Goal: Task Accomplishment & Management: Complete application form

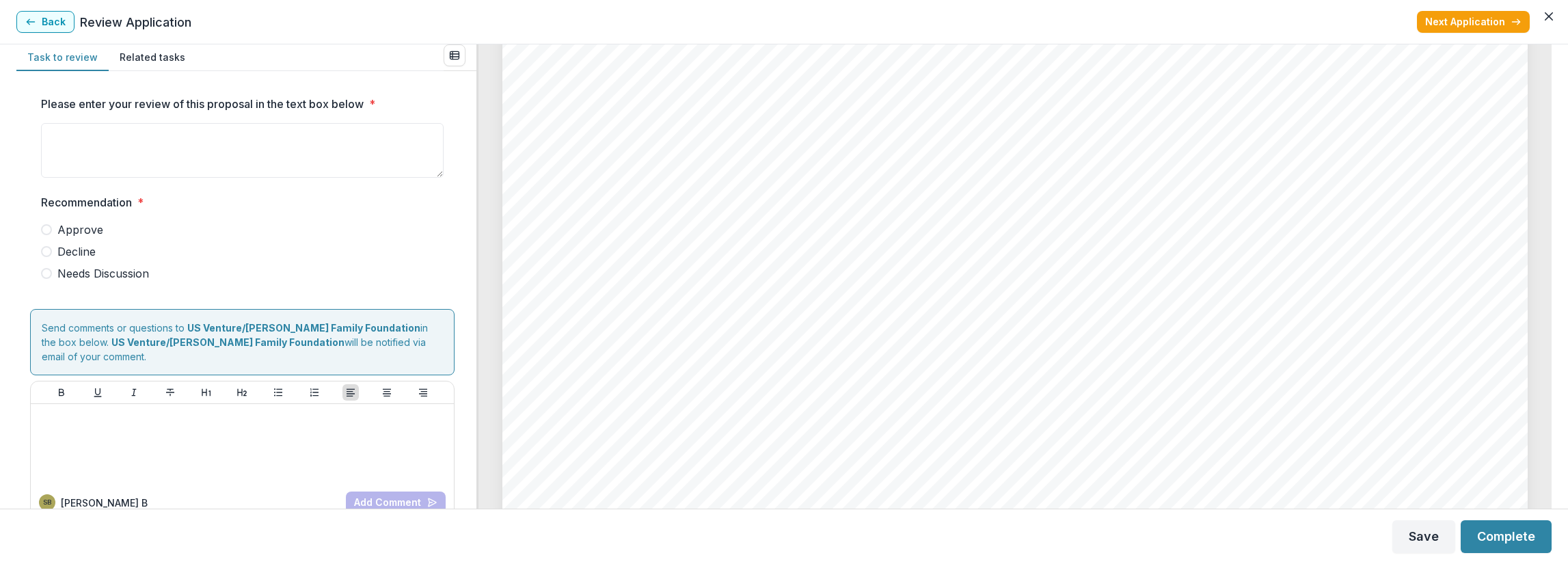
scroll to position [3416, 0]
click at [59, 22] on button "Back" at bounding box center [45, 21] width 58 height 21
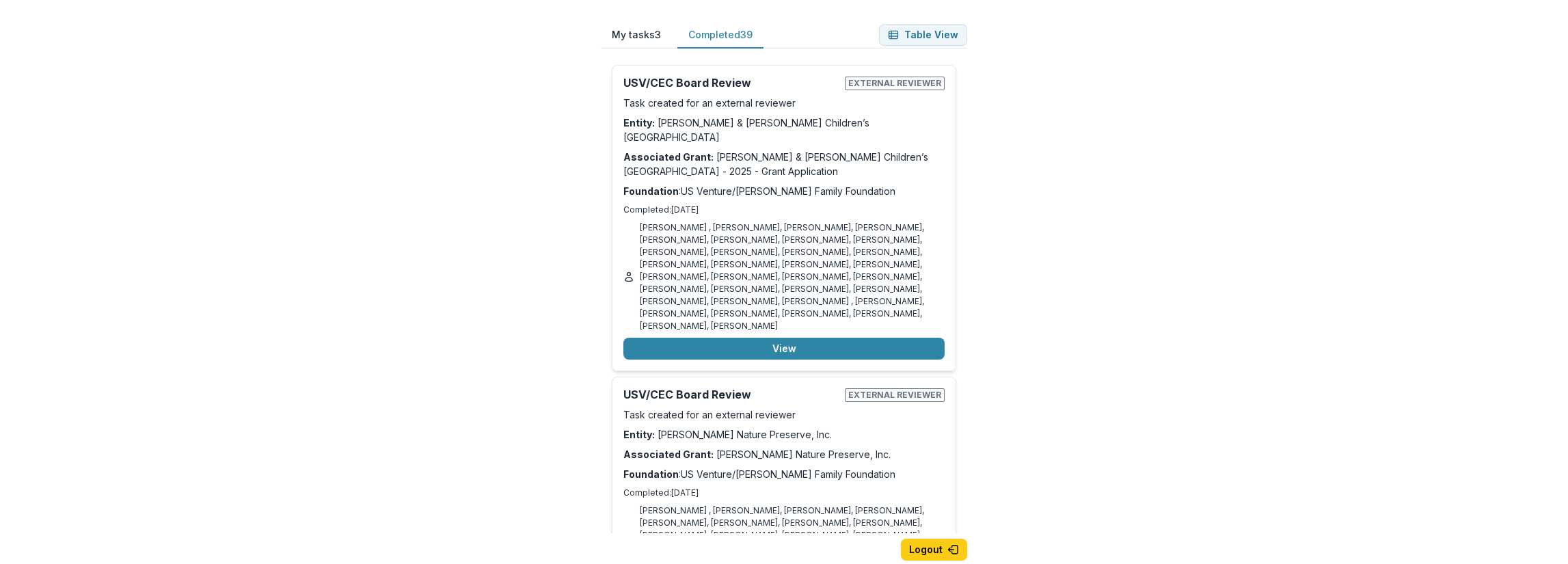
click at [721, 28] on button "Completed 39" at bounding box center [720, 35] width 86 height 27
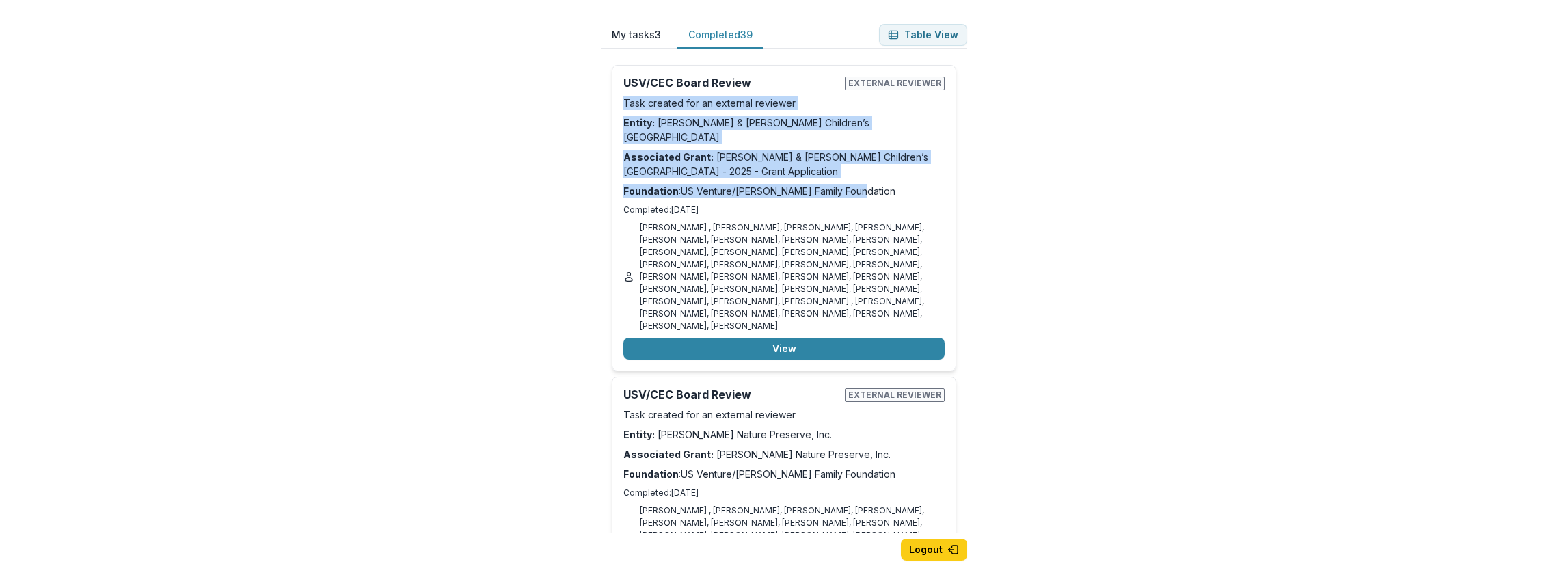
drag, startPoint x: 964, startPoint y: 63, endPoint x: 968, endPoint y: 178, distance: 115.1
click at [968, 178] on div "Review Application External reviewer Task created for an external reviewer Enti…" at bounding box center [784, 293] width 367 height 479
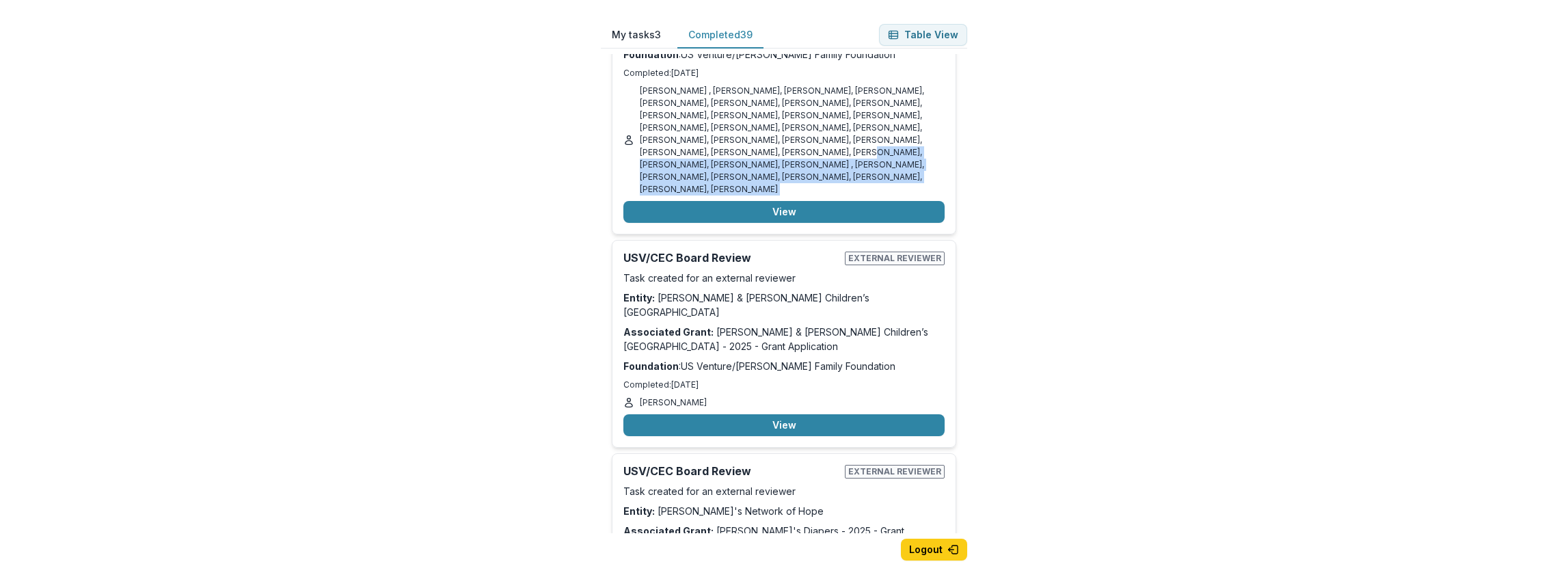
drag, startPoint x: 970, startPoint y: 97, endPoint x: 970, endPoint y: 170, distance: 73.0
click at [970, 170] on div "My tasks 3 Completed 39 Table View Review Application External reviewer Task cr…" at bounding box center [784, 303] width 411 height 607
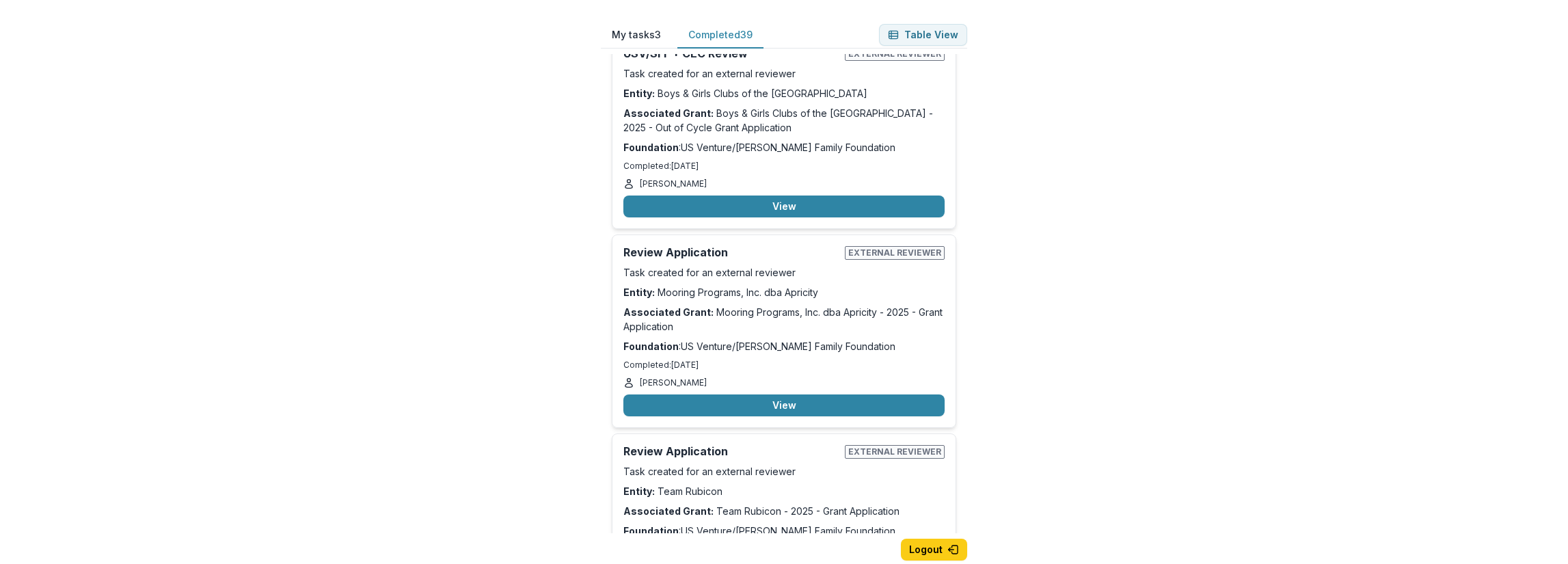
scroll to position [7673, 0]
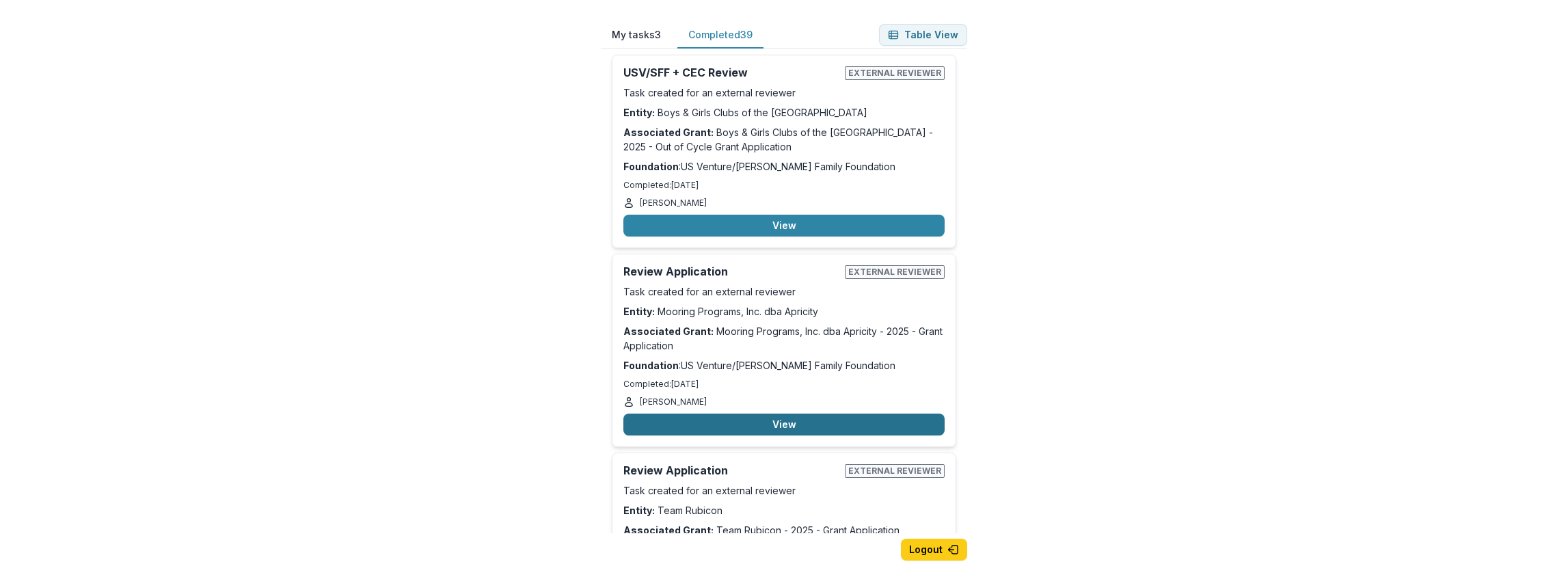
click at [781, 413] on button "View" at bounding box center [784, 424] width 321 height 21
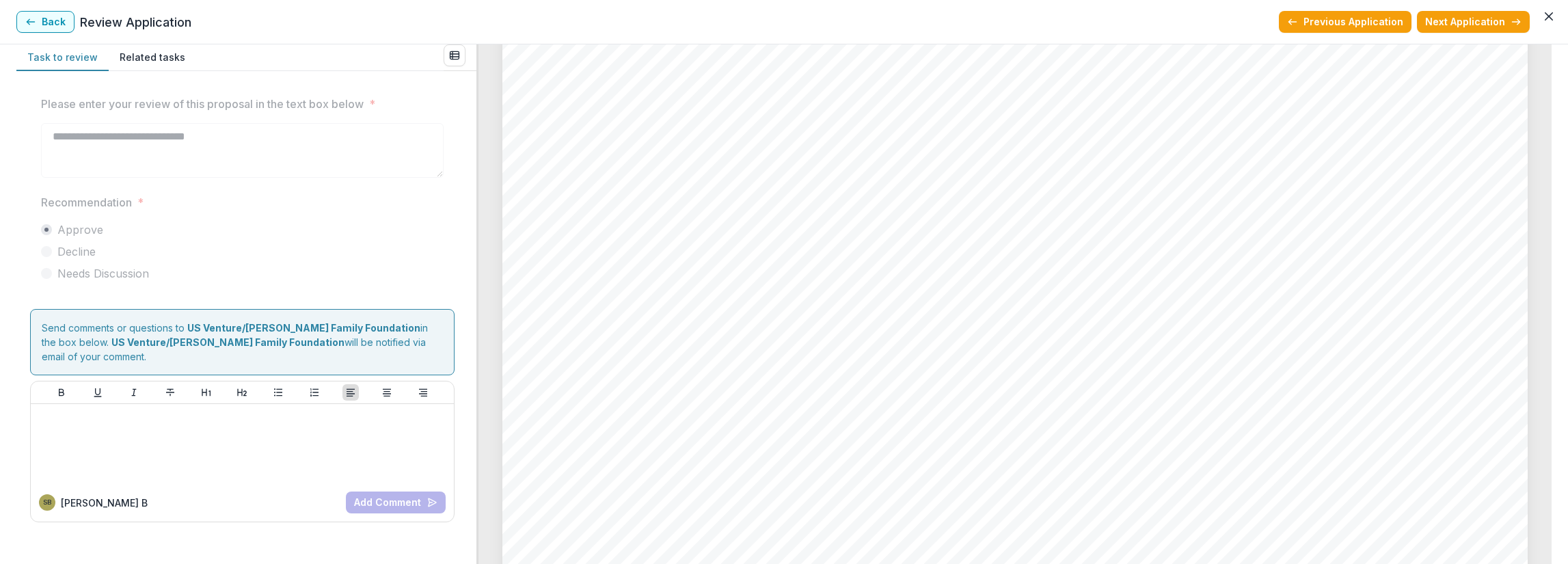
scroll to position [3826, 0]
click at [54, 16] on button "Back" at bounding box center [45, 21] width 58 height 21
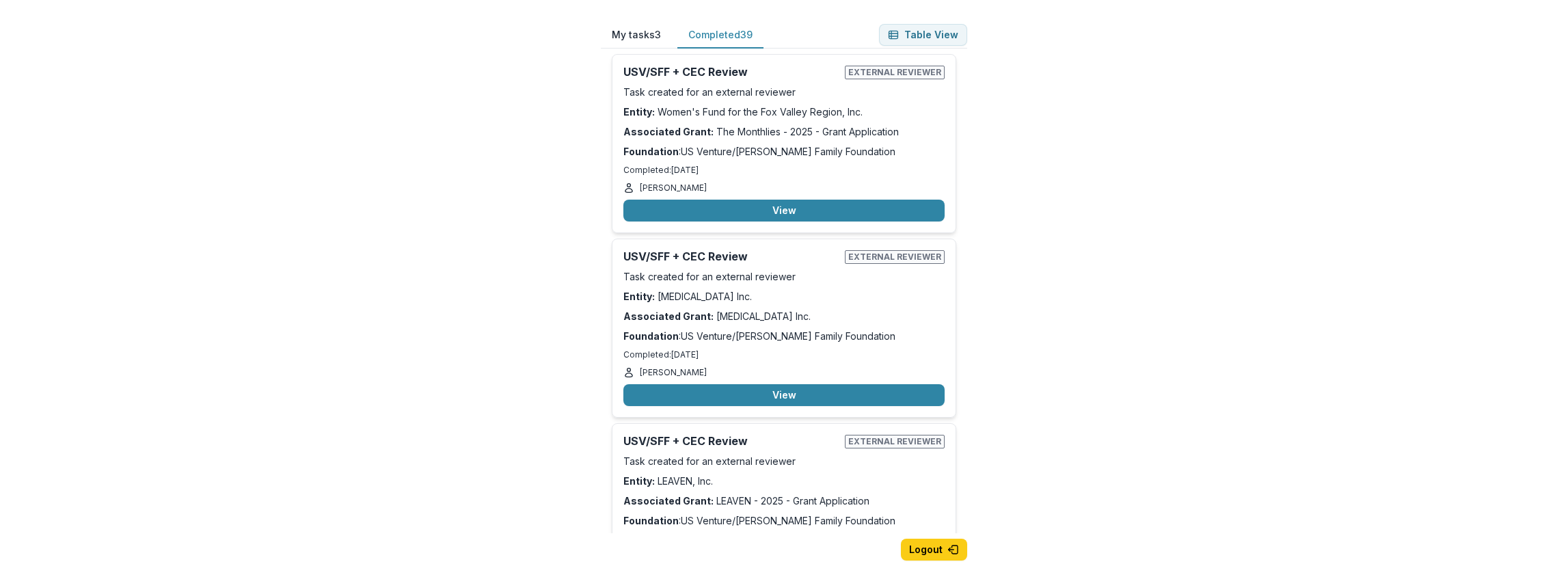
click at [664, 28] on button "My tasks 3" at bounding box center [636, 35] width 71 height 27
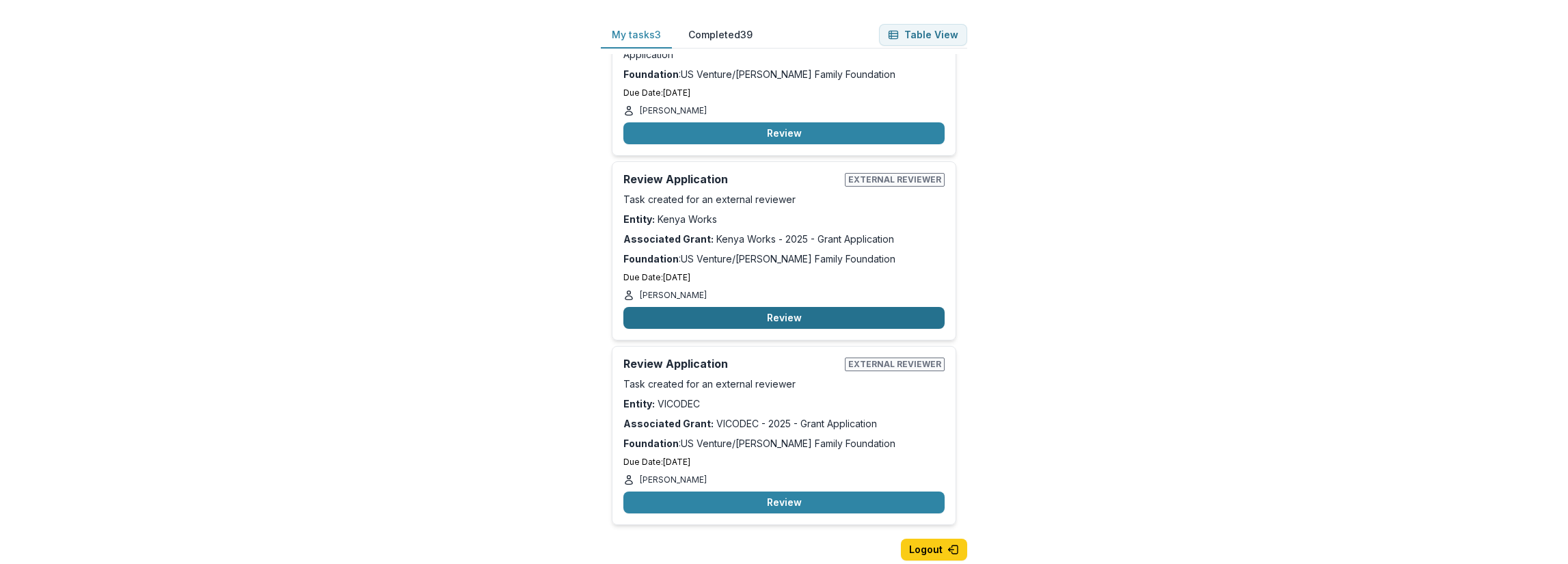
click at [807, 316] on button "Review" at bounding box center [784, 317] width 321 height 21
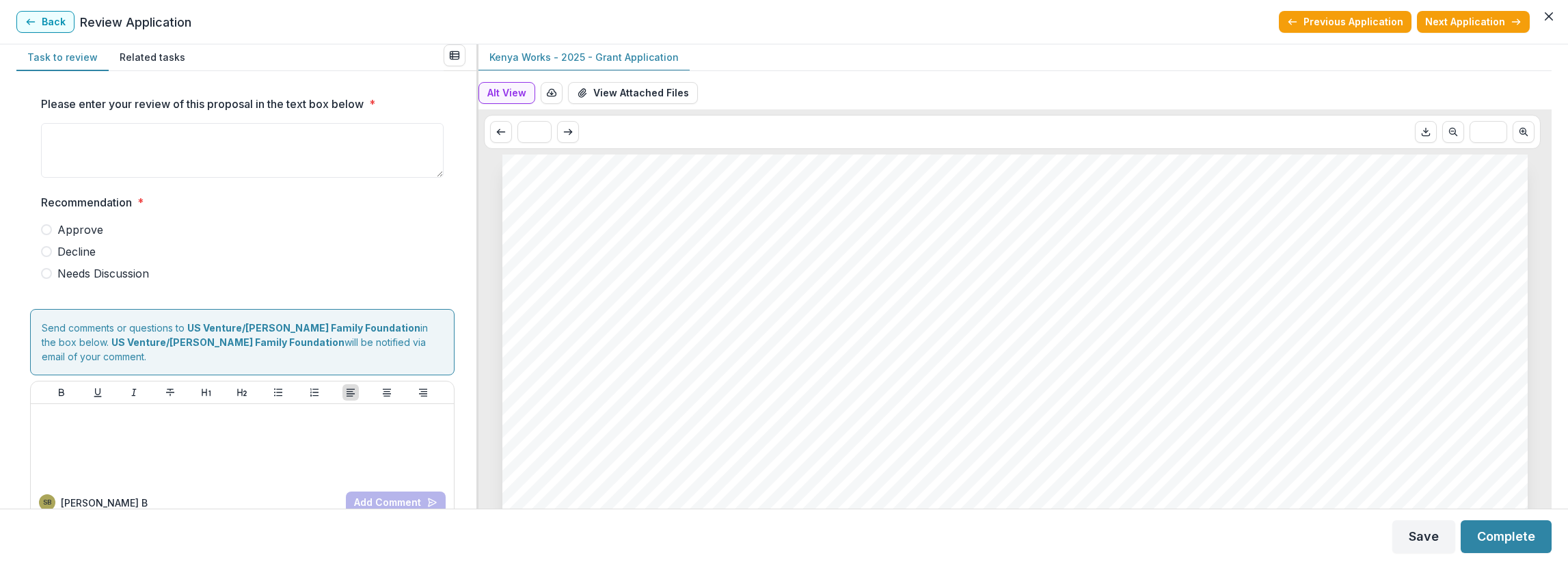
click at [10, 35] on header "Back Review Application Previous Application Next Application" at bounding box center [784, 22] width 1568 height 45
click at [55, 22] on button "Back" at bounding box center [45, 21] width 58 height 21
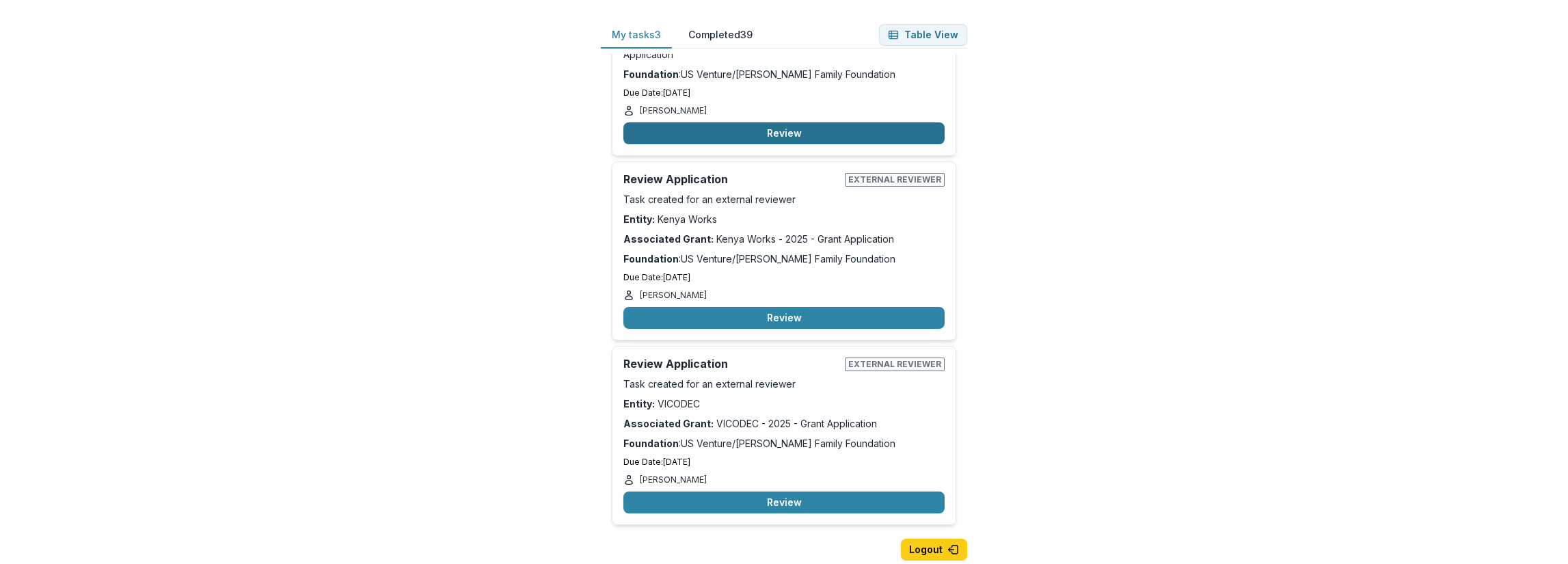
click at [657, 134] on button "Review" at bounding box center [784, 133] width 321 height 21
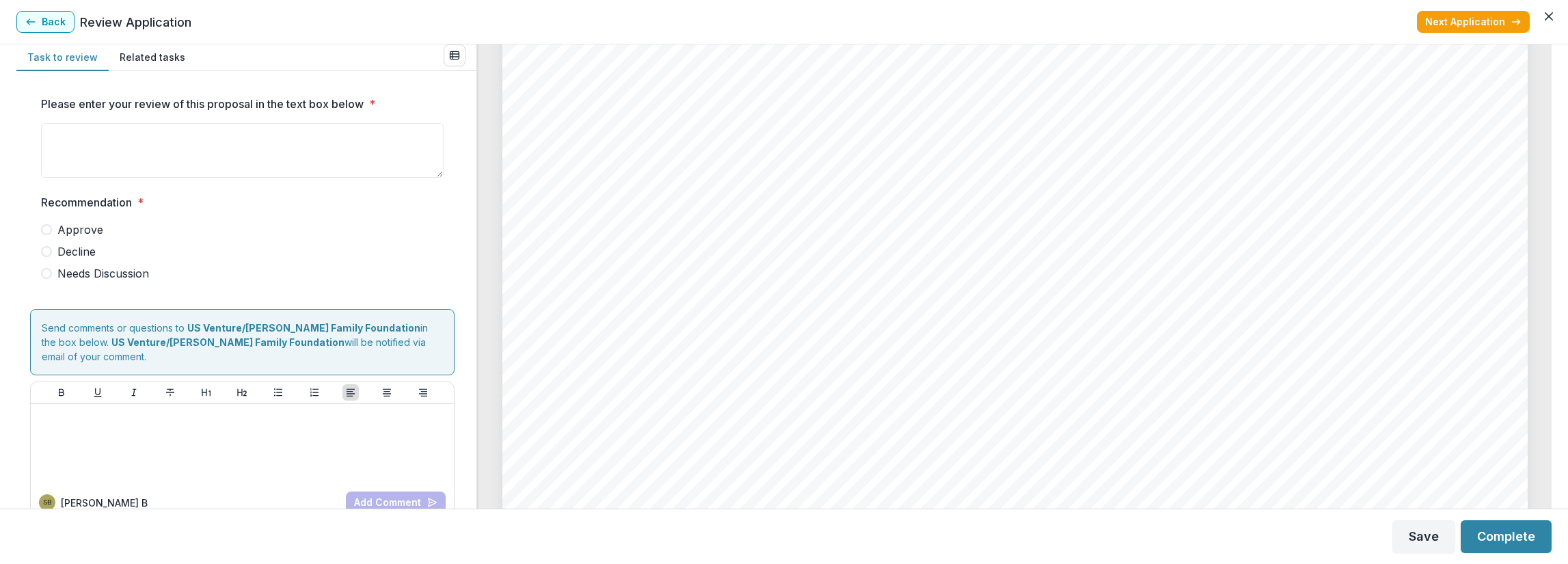
scroll to position [10863, 0]
drag, startPoint x: 1148, startPoint y: 316, endPoint x: 969, endPoint y: 363, distance: 185.1
click at [969, 363] on div "Page: 8 Mooring Programs, Inc. dba Apricity - 2025 - Grant Application While ot…" at bounding box center [1015, 222] width 1025 height 1451
drag, startPoint x: 973, startPoint y: 352, endPoint x: 928, endPoint y: 363, distance: 46.3
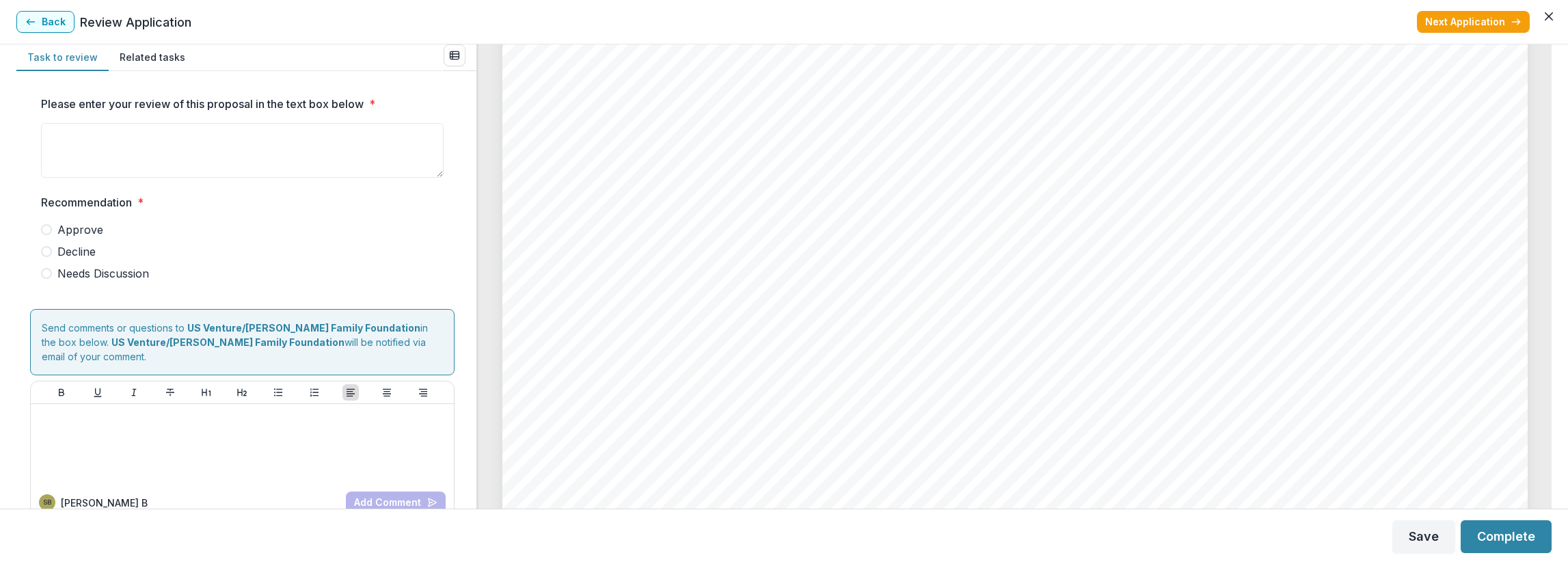
click at [928, 363] on span "Drug courts, probation officers, correctional facilities, and county/tribal hea…" at bounding box center [1021, 366] width 810 height 21
drag, startPoint x: 931, startPoint y: 360, endPoint x: 795, endPoint y: 404, distance: 142.9
click at [795, 404] on span "partnerships collectively help reduce stigma and lower program costs." at bounding box center [883, 397] width 638 height 21
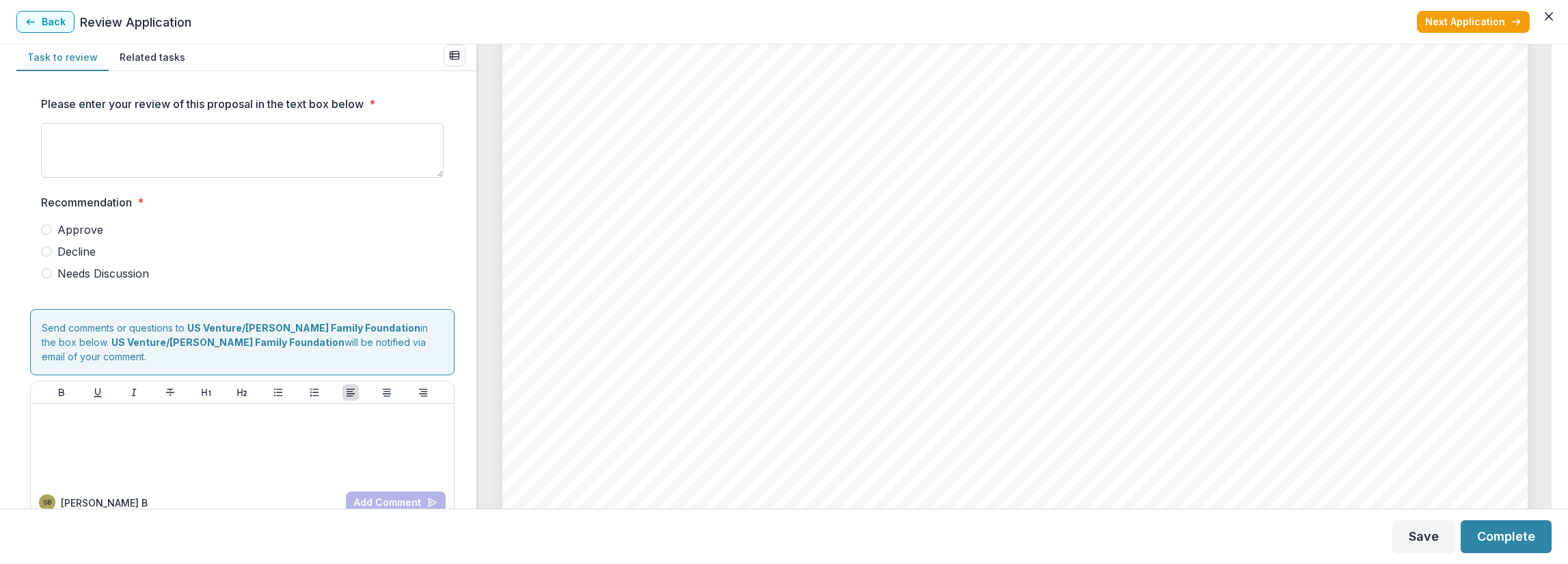
click at [172, 147] on textarea "Please enter your review of this proposal in the text box below *" at bounding box center [242, 150] width 403 height 55
drag, startPoint x: 51, startPoint y: 136, endPoint x: 375, endPoint y: 140, distance: 324.0
click at [375, 140] on textarea "**********" at bounding box center [242, 150] width 403 height 55
type textarea "***"
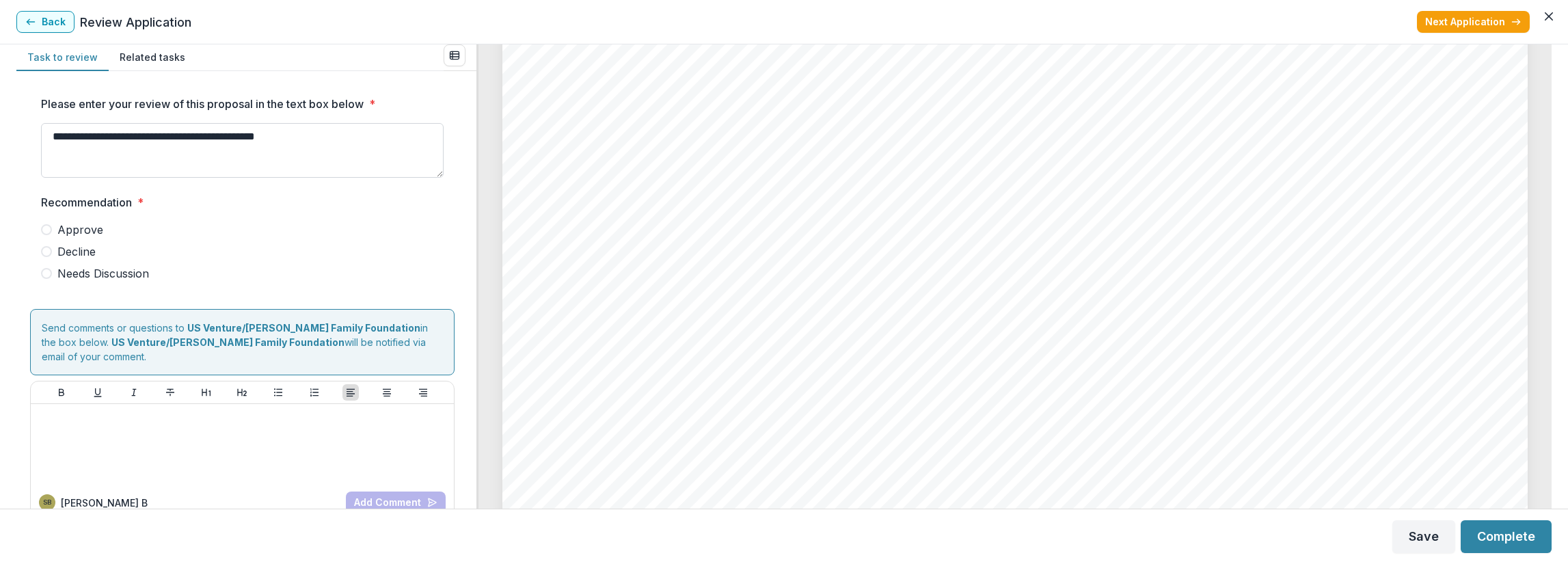
drag, startPoint x: 210, startPoint y: 133, endPoint x: 303, endPoint y: 132, distance: 93.0
click at [303, 132] on textarea "**********" at bounding box center [242, 150] width 403 height 55
click at [97, 266] on span "Needs Discussion" at bounding box center [103, 274] width 91 height 16
click at [225, 135] on textarea "**********" at bounding box center [242, 150] width 403 height 55
click at [283, 135] on textarea "**********" at bounding box center [242, 150] width 403 height 55
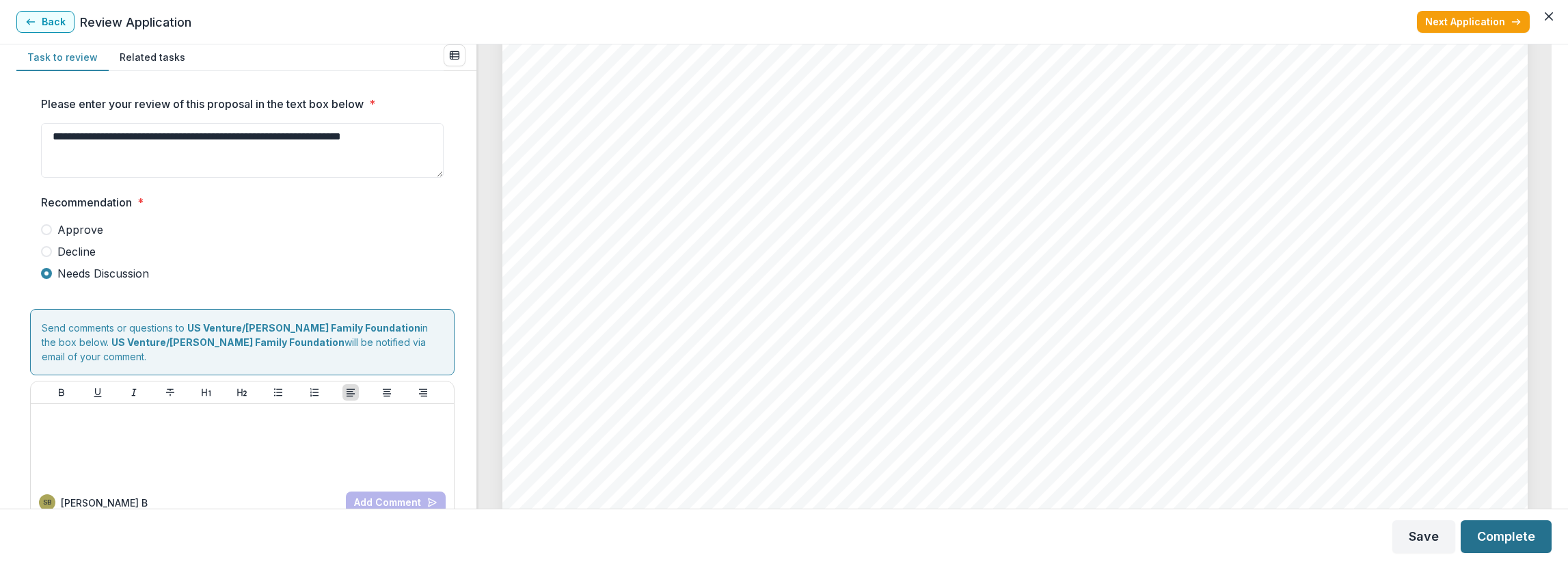
type textarea "**********"
click at [1513, 536] on button "Complete" at bounding box center [1506, 536] width 91 height 33
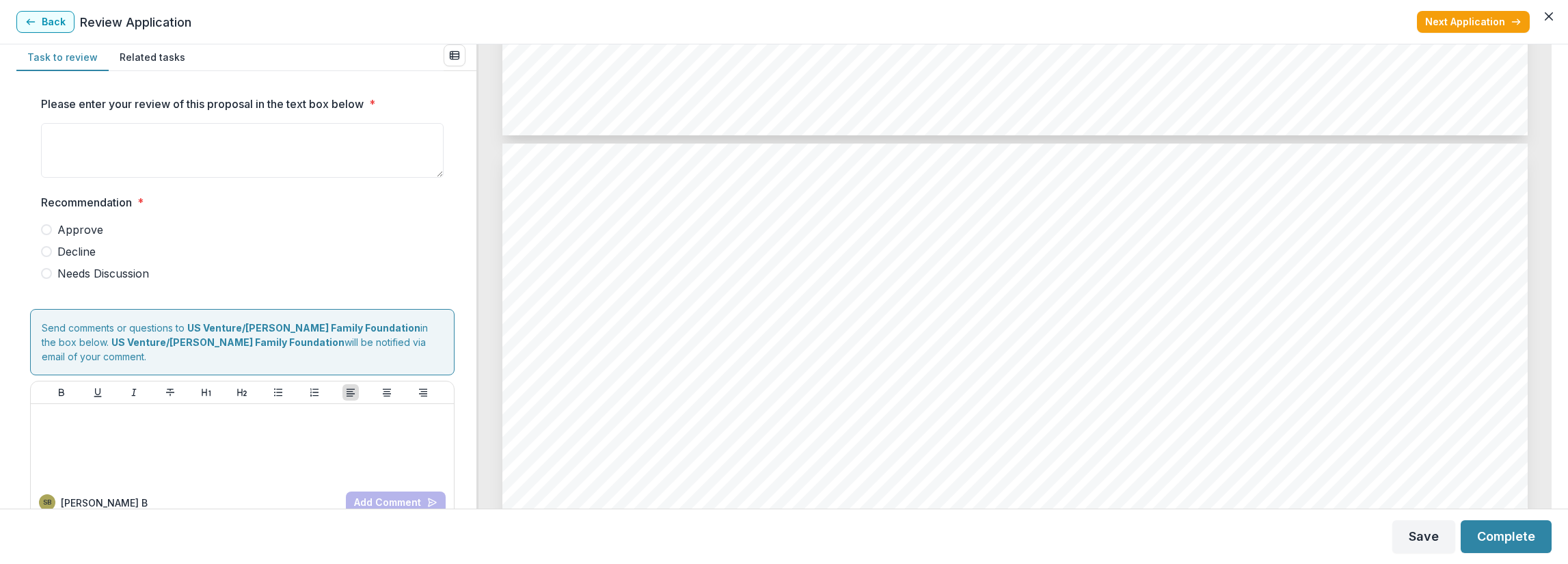
scroll to position [8630, 0]
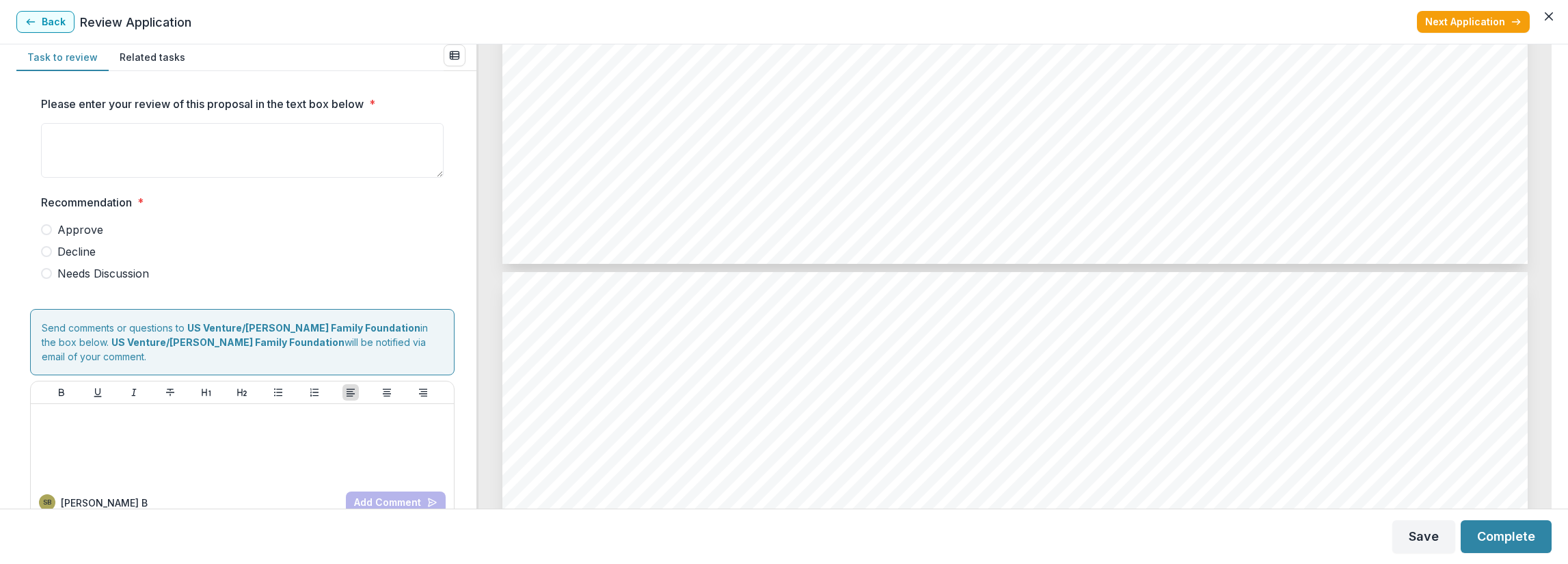
click at [75, 228] on span "Approve" at bounding box center [80, 230] width 46 height 16
click at [158, 166] on textarea "Please enter your review of this proposal in the text box below *" at bounding box center [242, 150] width 403 height 55
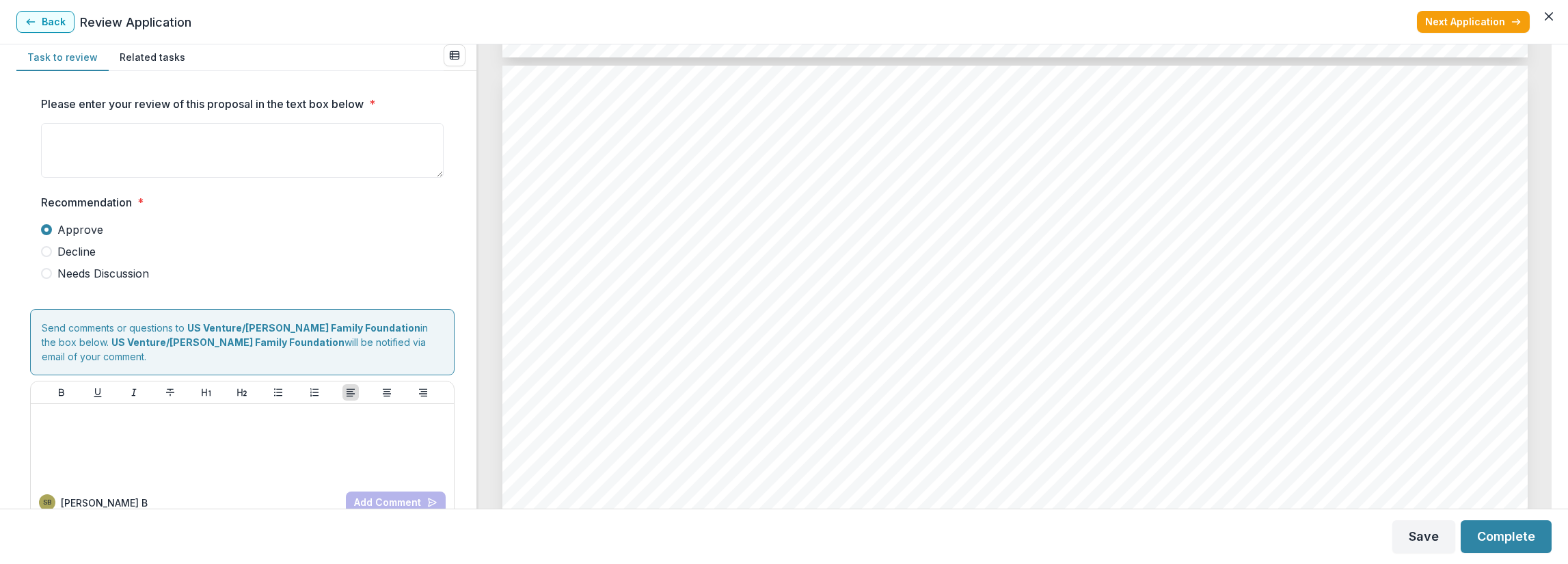
scroll to position [4531, 0]
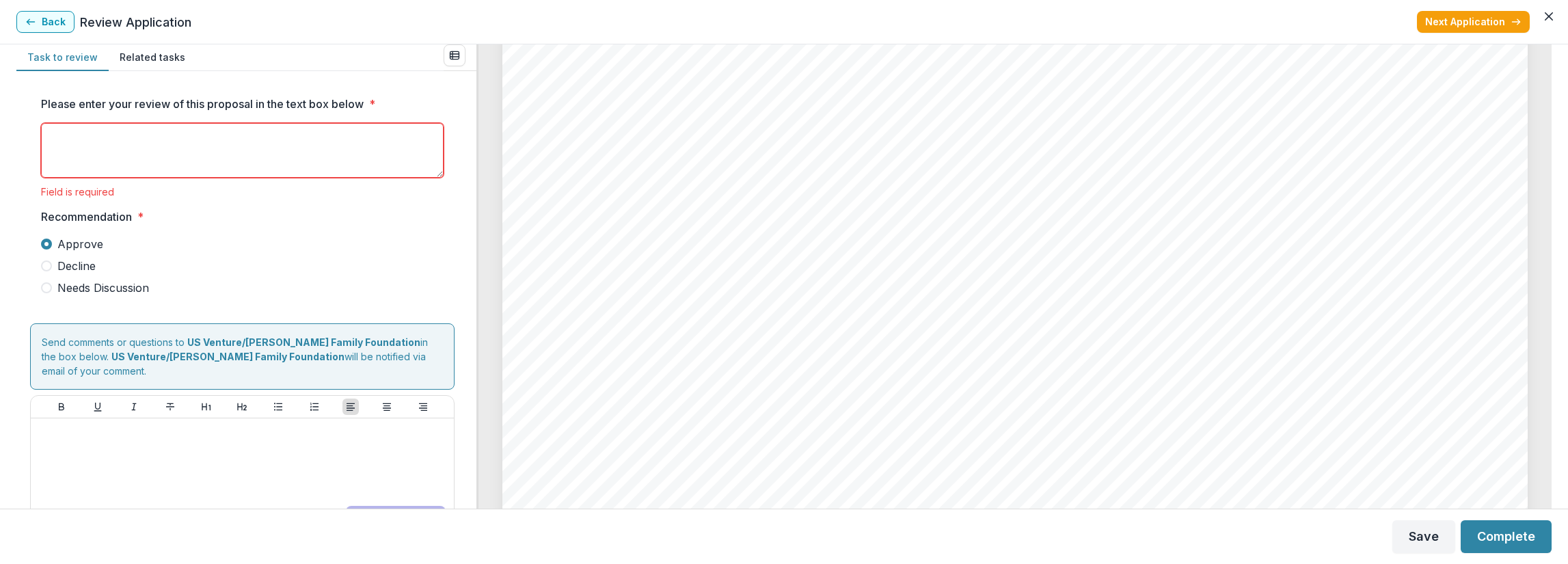
drag, startPoint x: 903, startPoint y: 379, endPoint x: 837, endPoint y: 374, distance: 66.2
click at [290, 162] on textarea "Please enter your review of this proposal in the text box below *" at bounding box center [242, 150] width 403 height 55
type textarea "*******"
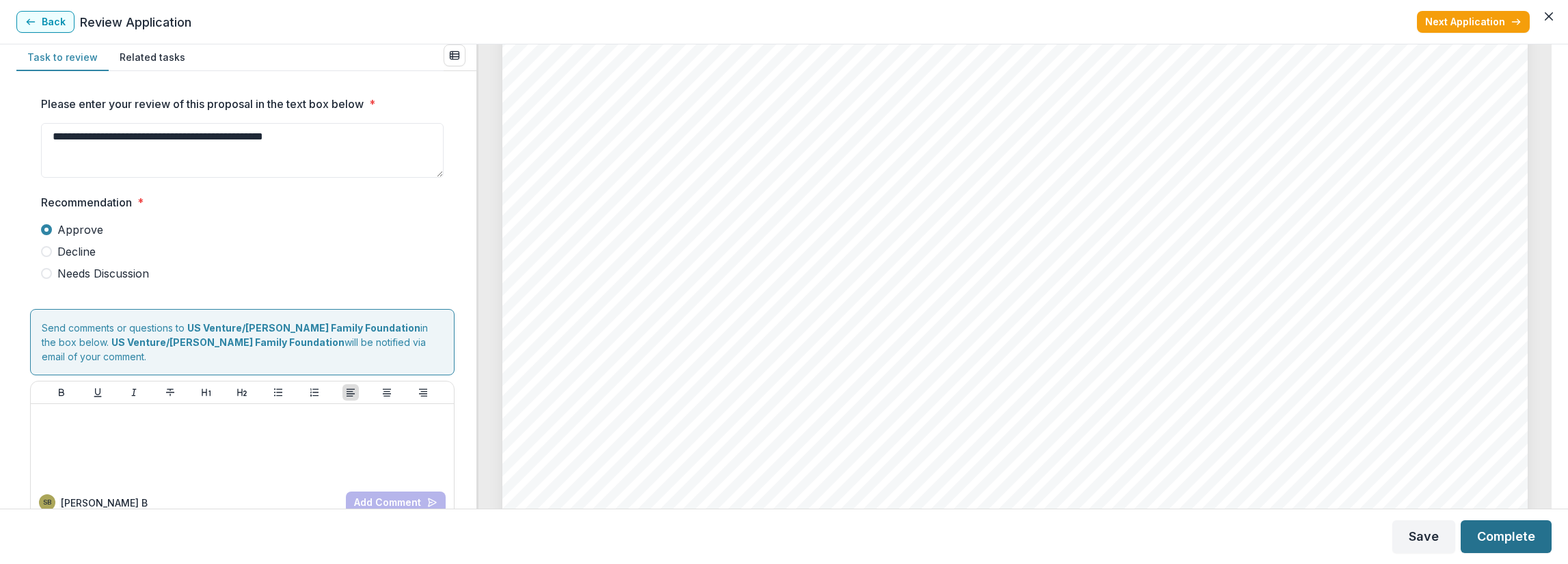
type textarea "**********"
click at [1487, 523] on button "Complete" at bounding box center [1506, 536] width 91 height 33
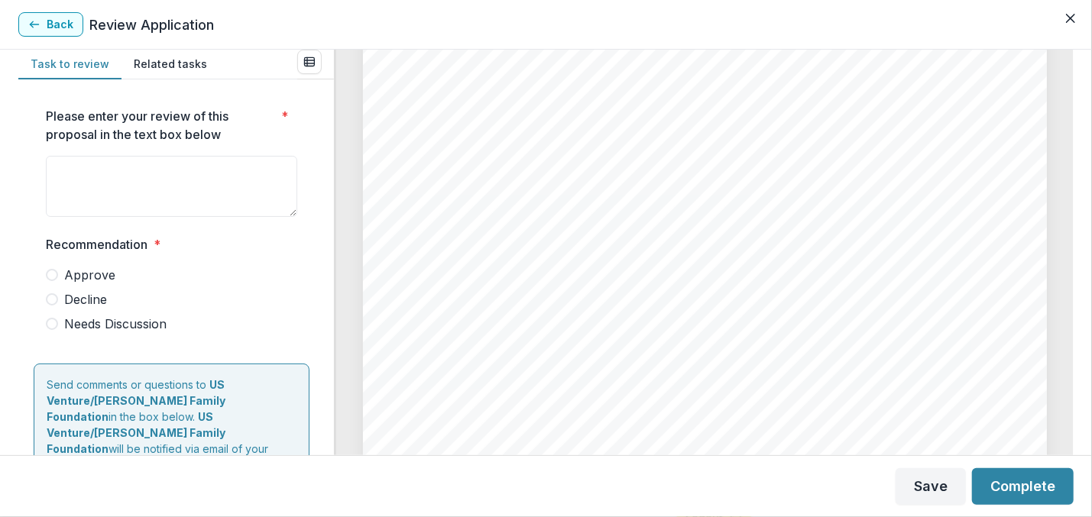
scroll to position [5418, 0]
drag, startPoint x: 709, startPoint y: 330, endPoint x: 656, endPoint y: 315, distance: 55.6
click at [656, 315] on div "Page: 6 VICODEC - 2025 - Grant Application ACTIVITY 1 Education INDICATORS (KPI…" at bounding box center [705, 123] width 684 height 968
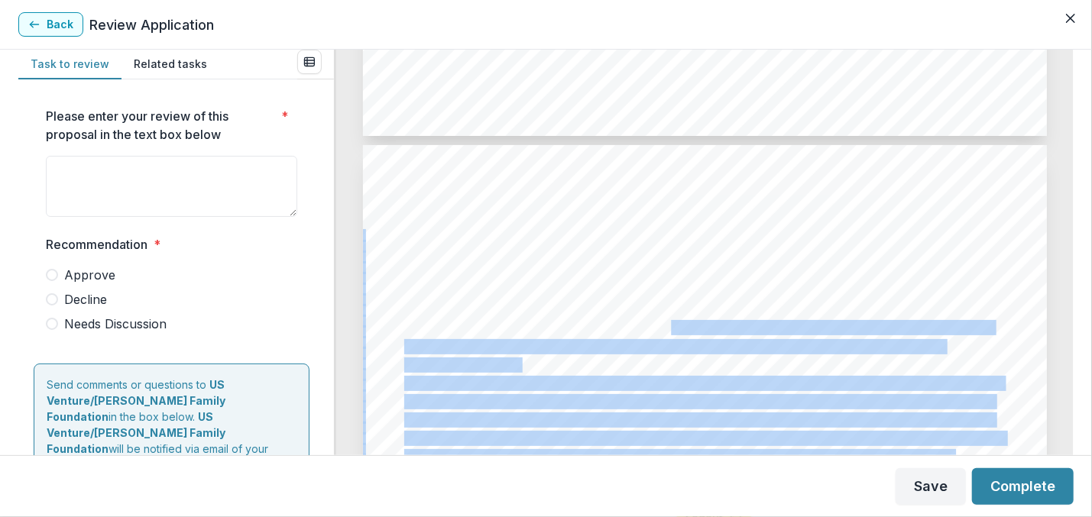
drag, startPoint x: 658, startPoint y: 316, endPoint x: 670, endPoint y: 336, distance: 22.3
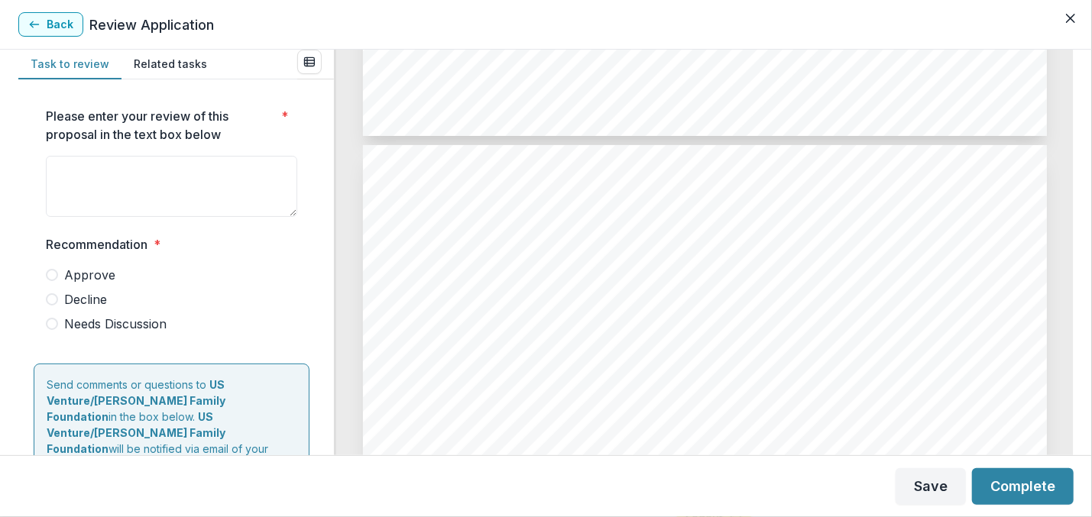
click at [755, 309] on span "Institute in [GEOGRAPHIC_DATA] targeting 275 people. We plan to utilize an exis…" at bounding box center [751, 310] width 694 height 14
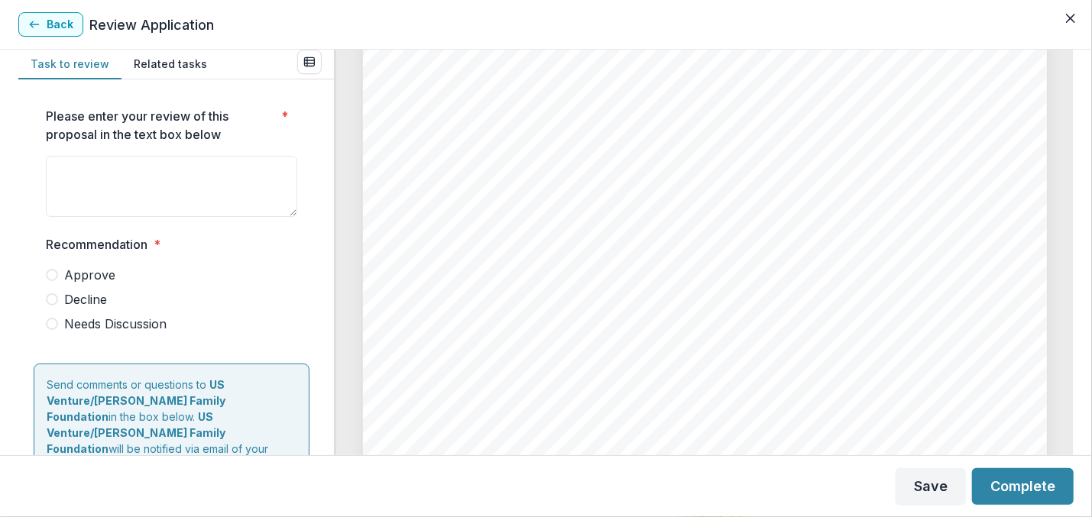
scroll to position [3340, 0]
drag, startPoint x: 786, startPoint y: 330, endPoint x: 666, endPoint y: 319, distance: 120.5
click at [666, 319] on div "Page: 4 VICODEC - 2025 - Grant Application engagement forums on emerging social…" at bounding box center [705, 247] width 684 height 968
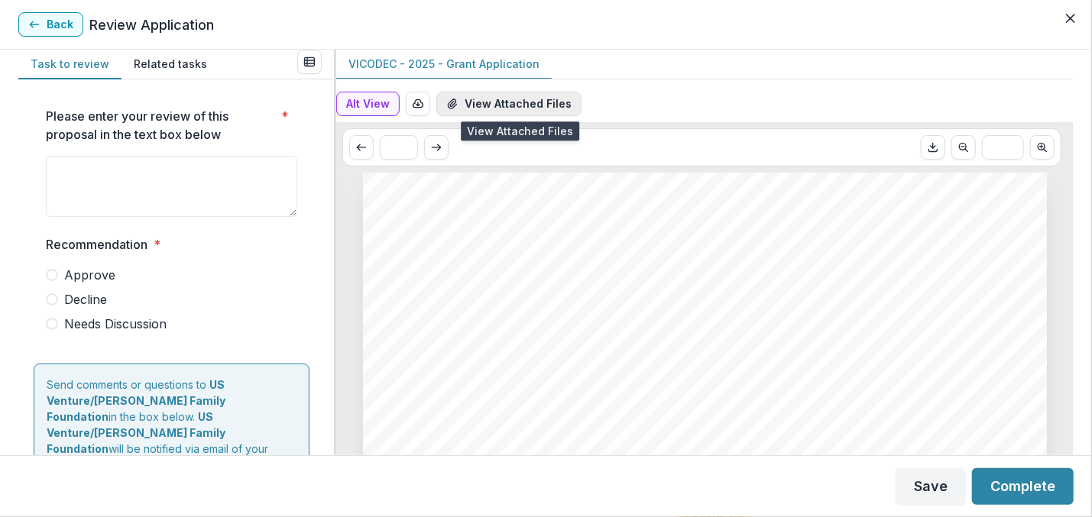
click at [493, 106] on button "View Attached Files" at bounding box center [508, 104] width 145 height 24
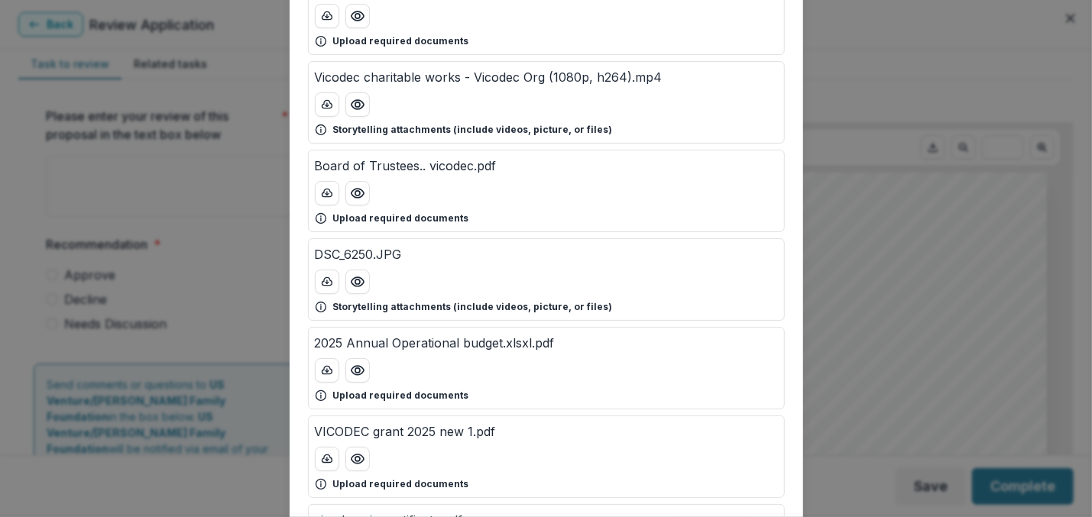
scroll to position [382, 0]
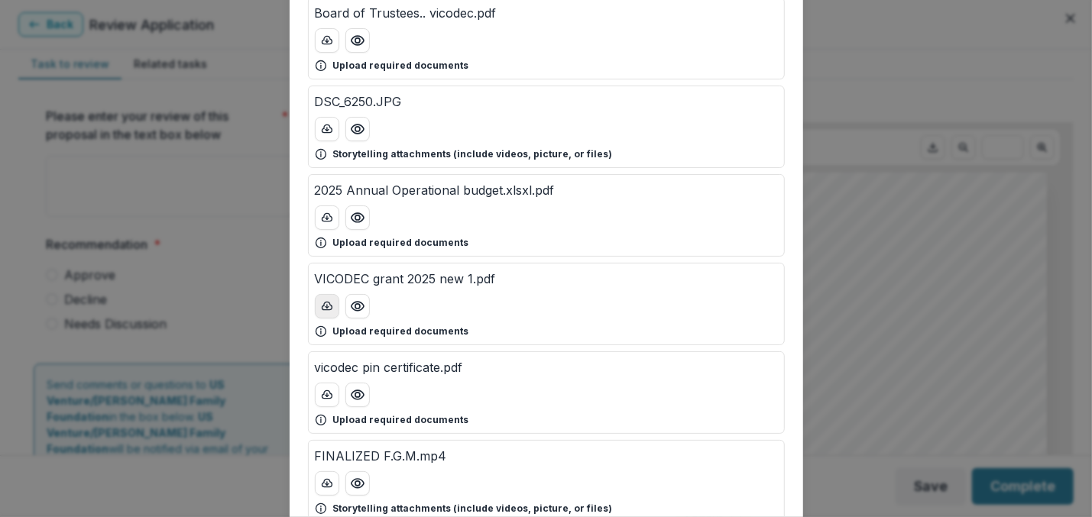
click at [321, 313] on button "download-button" at bounding box center [327, 306] width 24 height 24
click at [264, 66] on div "Attached Files IMG20240517160303.jpg Storytelling attachments (include videos, …" at bounding box center [546, 258] width 1092 height 517
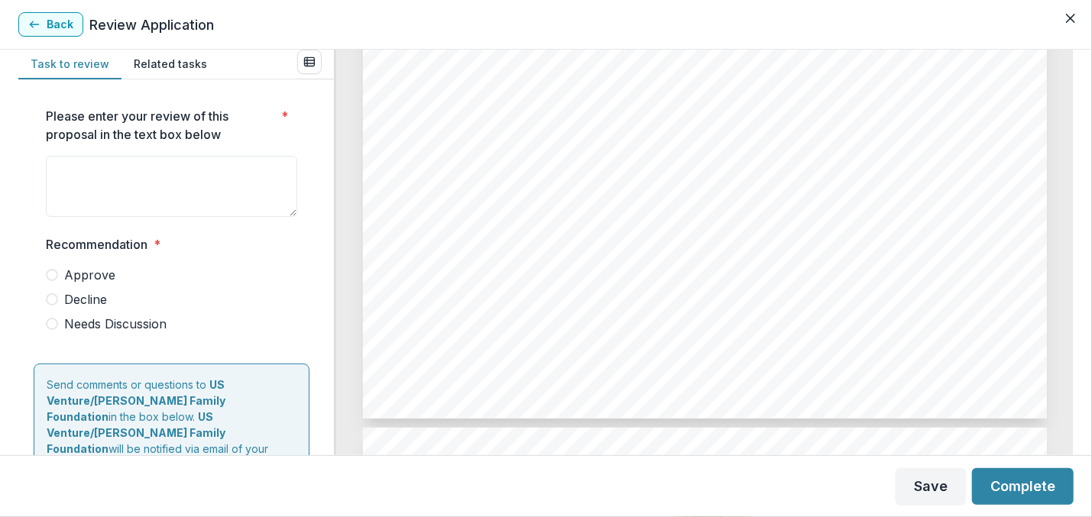
scroll to position [2752, 0]
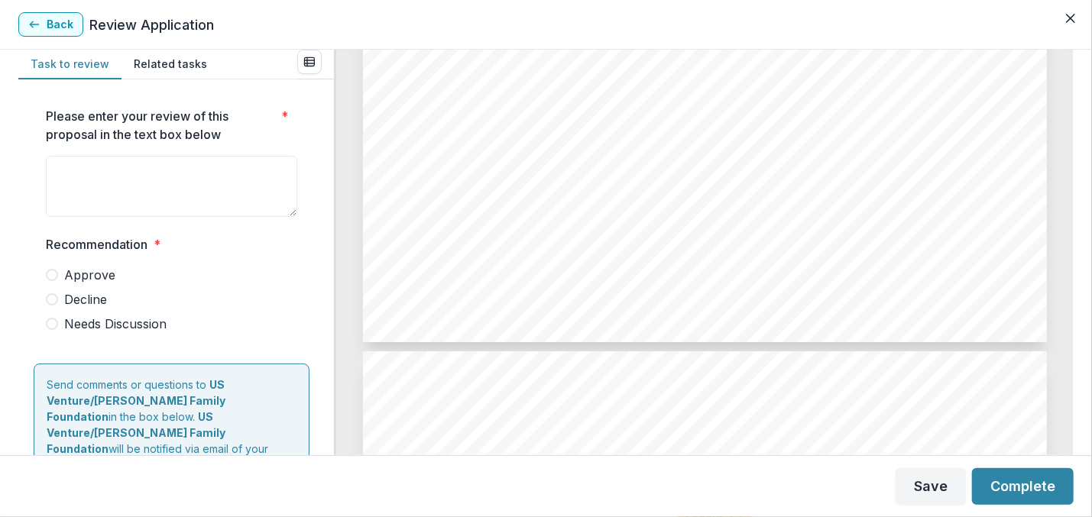
click at [86, 275] on span "Approve" at bounding box center [89, 275] width 51 height 18
click at [112, 199] on textarea "Please enter your review of this proposal in the text box below *" at bounding box center [171, 186] width 251 height 61
click at [126, 323] on span "Needs Discussion" at bounding box center [115, 324] width 102 height 18
type textarea "**********"
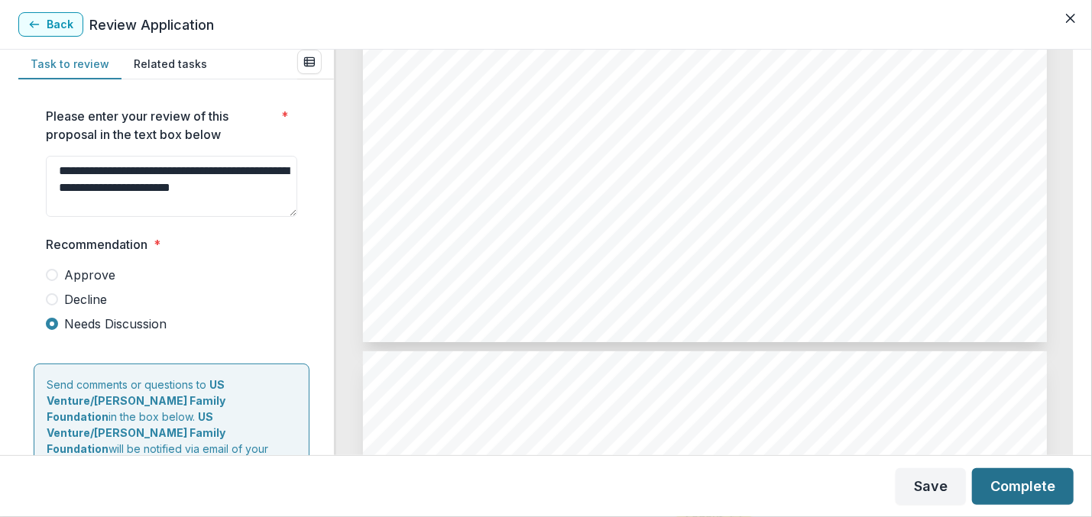
click at [1024, 479] on button "Complete" at bounding box center [1023, 487] width 102 height 37
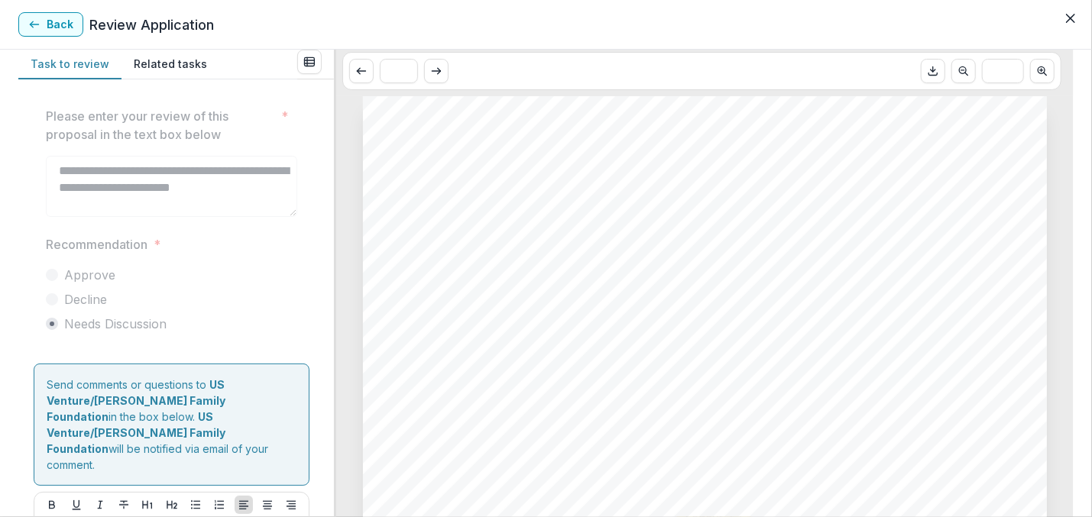
scroll to position [0, 0]
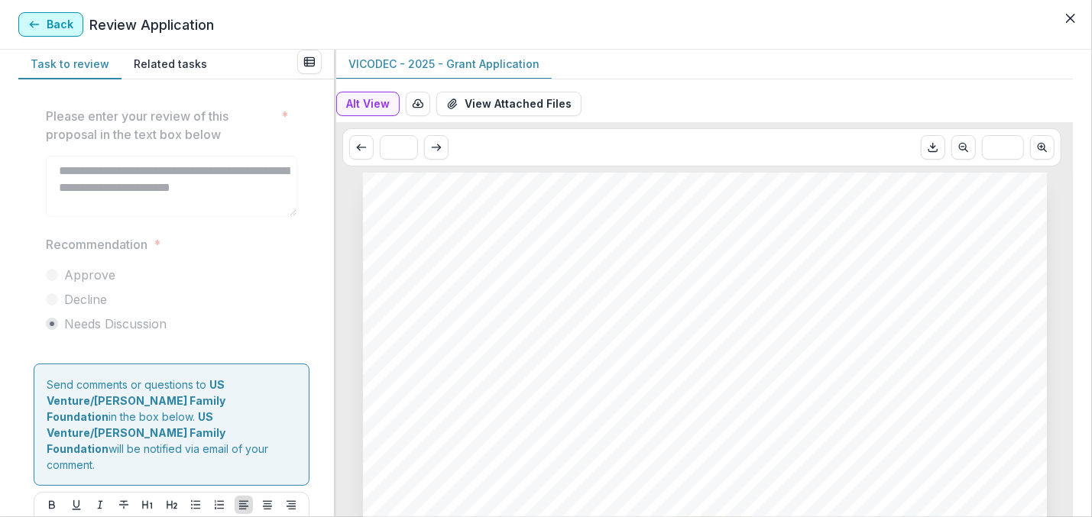
click at [28, 21] on icon "button" at bounding box center [34, 24] width 12 height 12
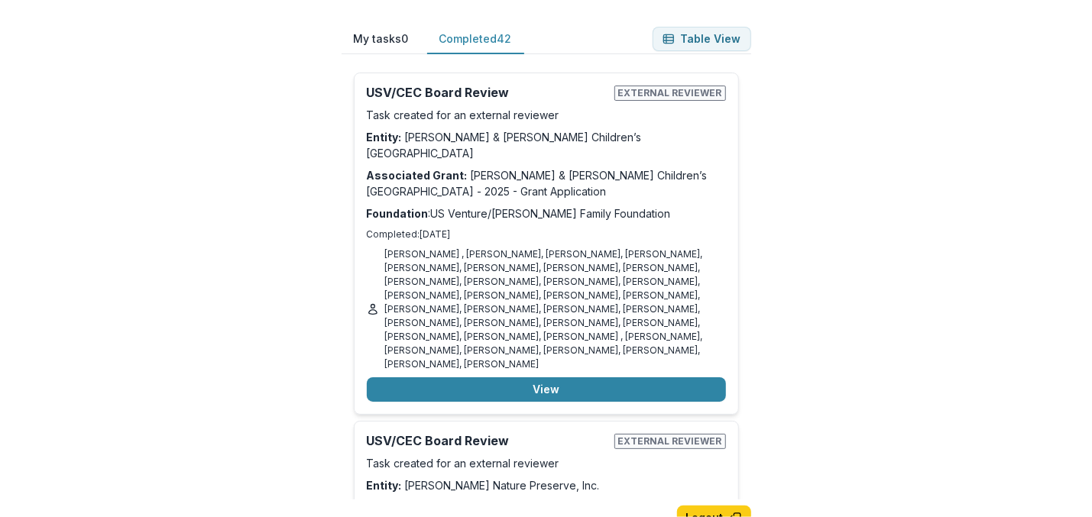
click at [456, 33] on button "Completed 42" at bounding box center [475, 39] width 97 height 30
click at [537, 378] on button "View" at bounding box center [546, 390] width 359 height 24
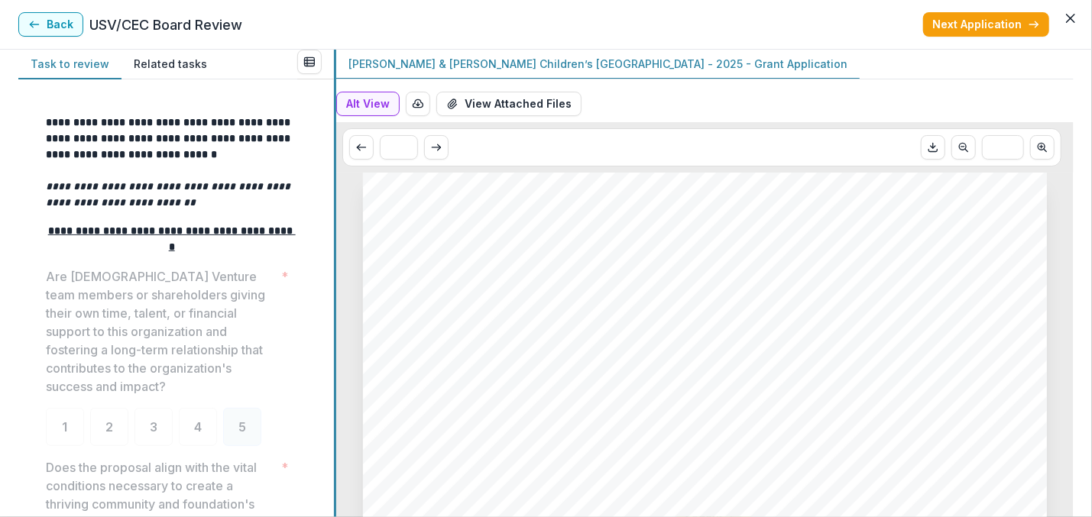
scroll to position [110, 0]
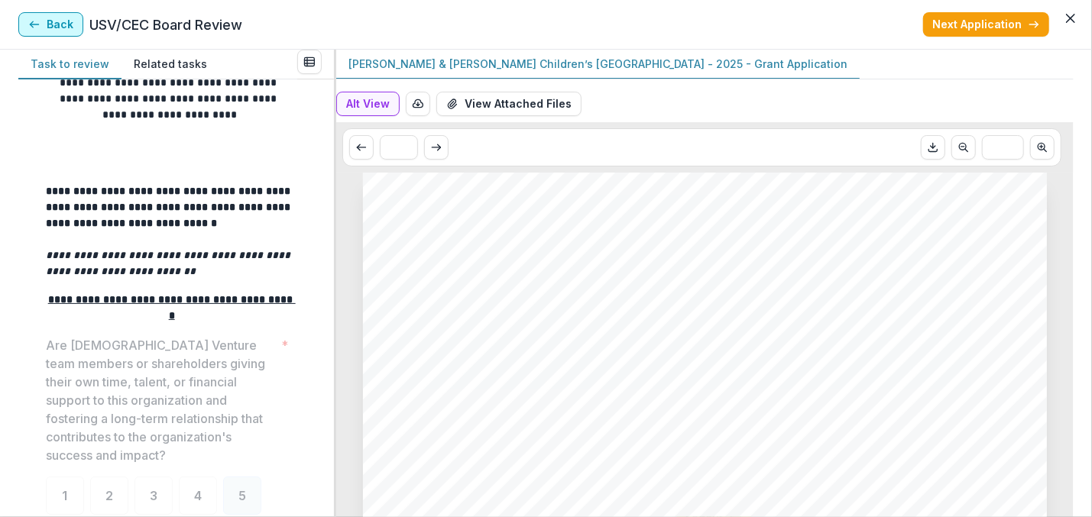
click at [65, 22] on button "Back" at bounding box center [50, 24] width 65 height 24
